Goal: Transaction & Acquisition: Subscribe to service/newsletter

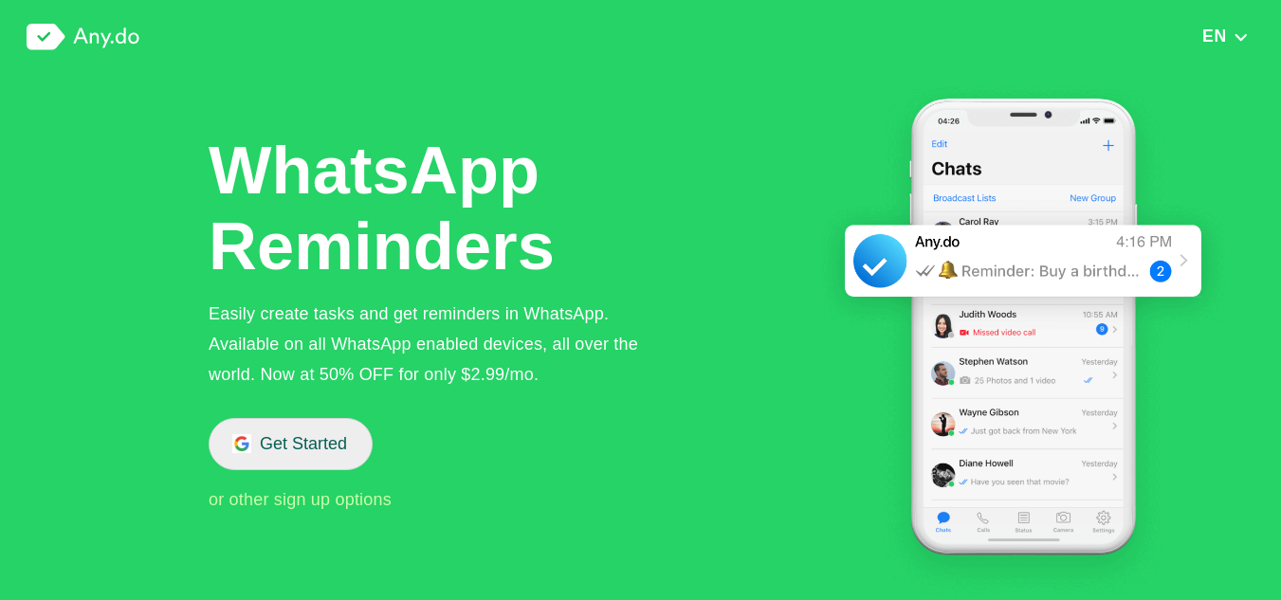
click at [292, 448] on button "Get Started" at bounding box center [291, 444] width 164 height 52
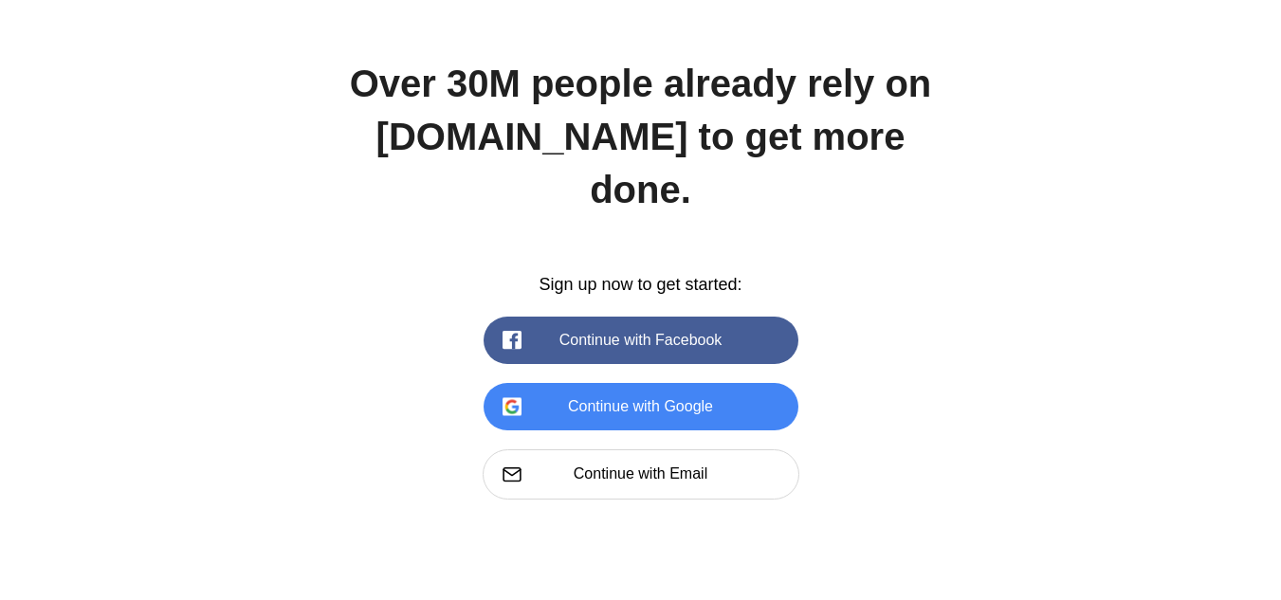
scroll to position [2695, 0]
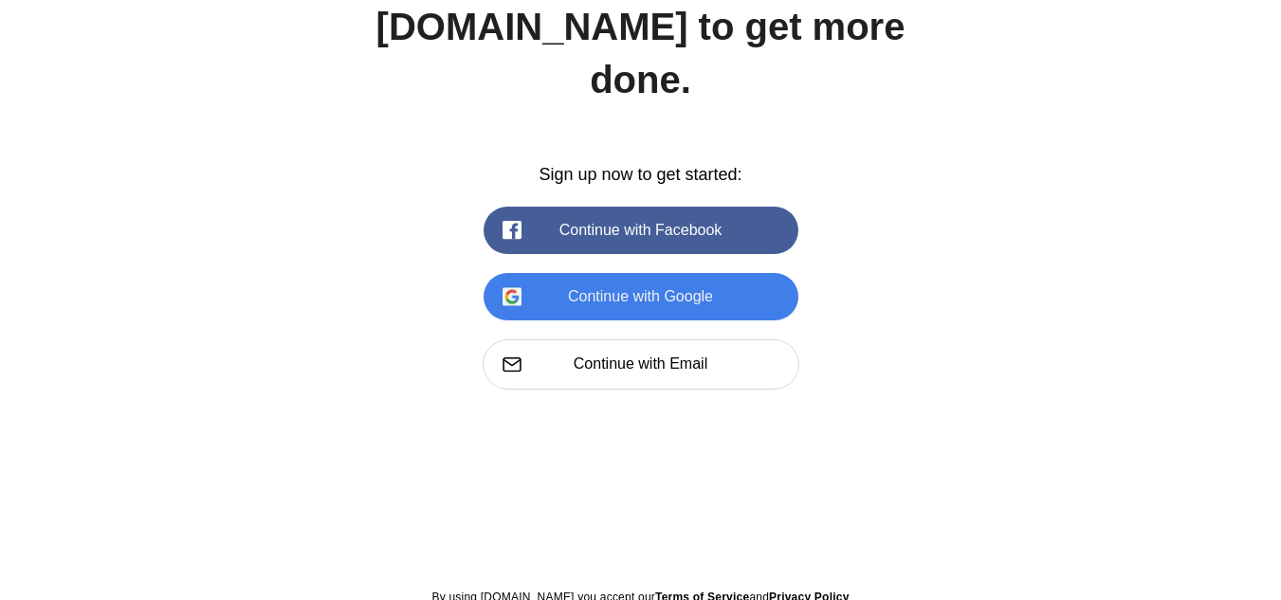
click at [686, 273] on button "Continue with Google" at bounding box center [641, 296] width 315 height 47
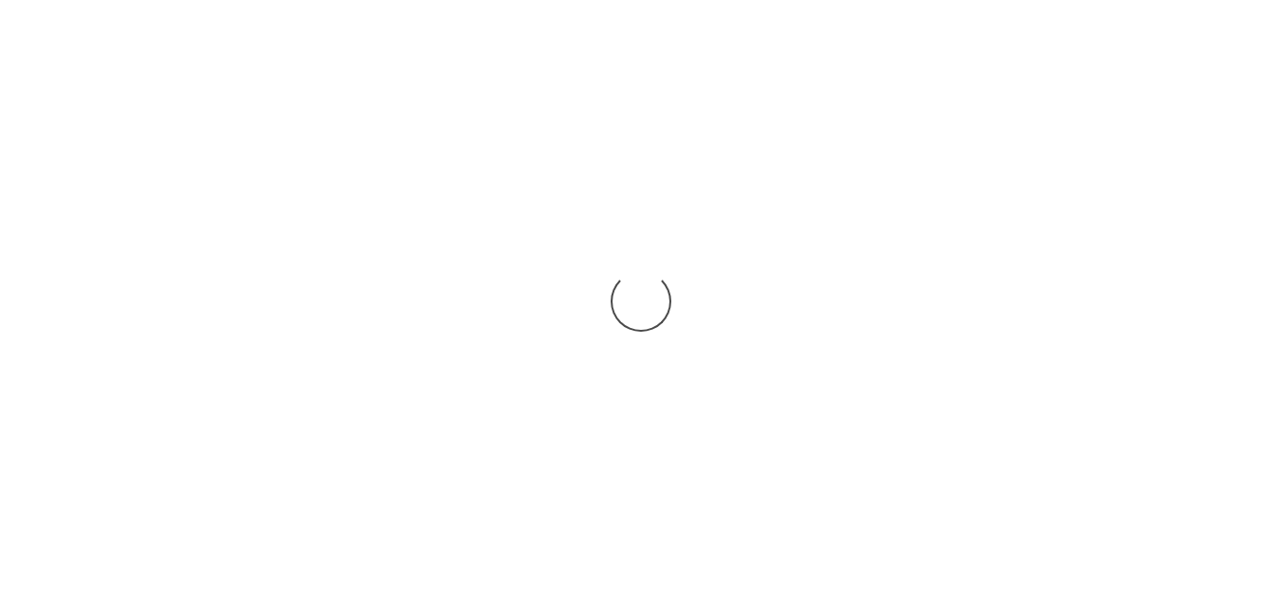
scroll to position [2515, 0]
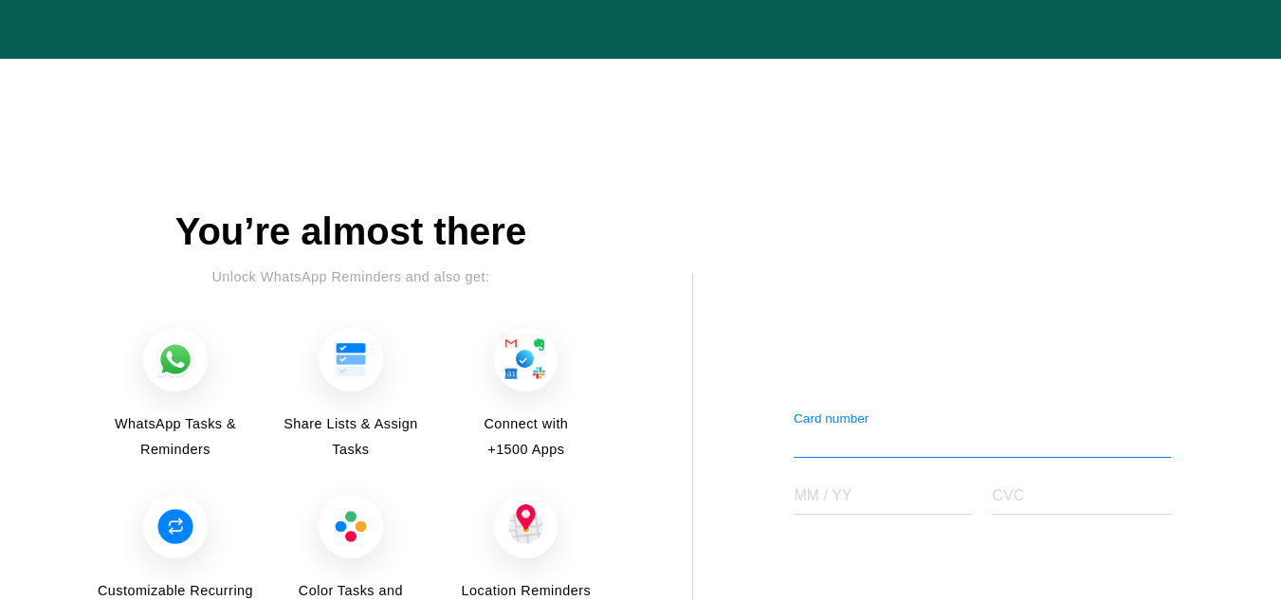
scroll to position [2045, 0]
